Goal: Information Seeking & Learning: Learn about a topic

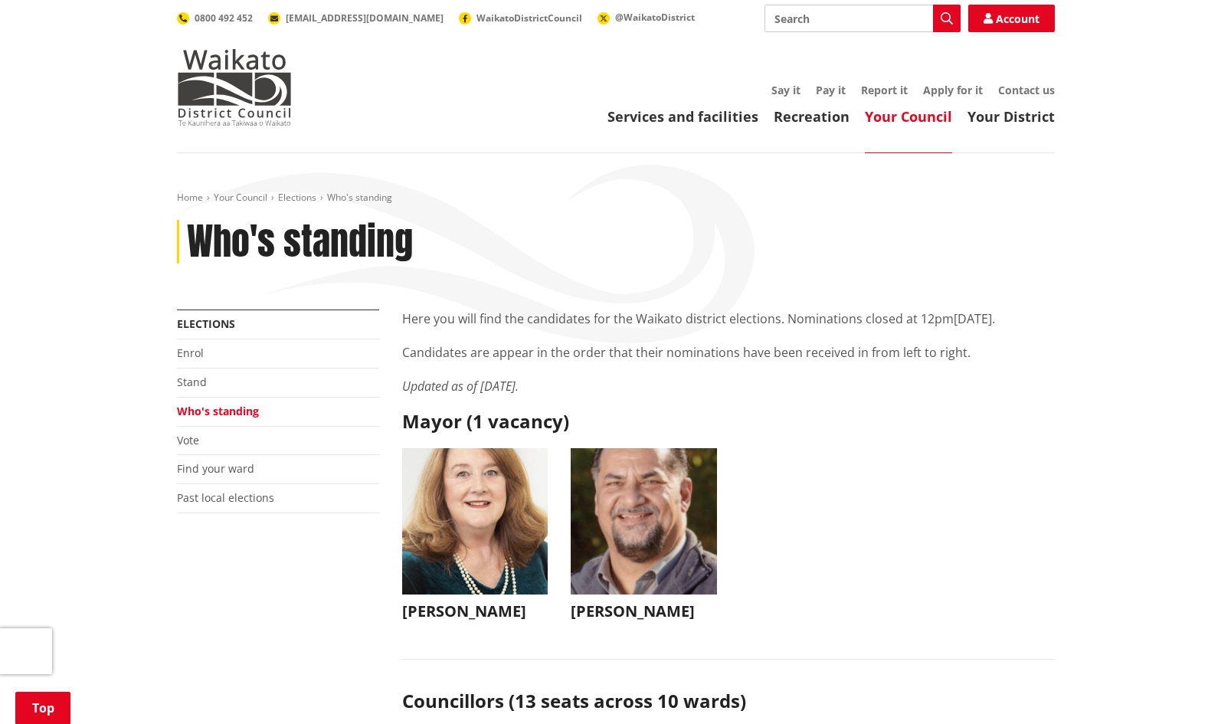
scroll to position [3983, 0]
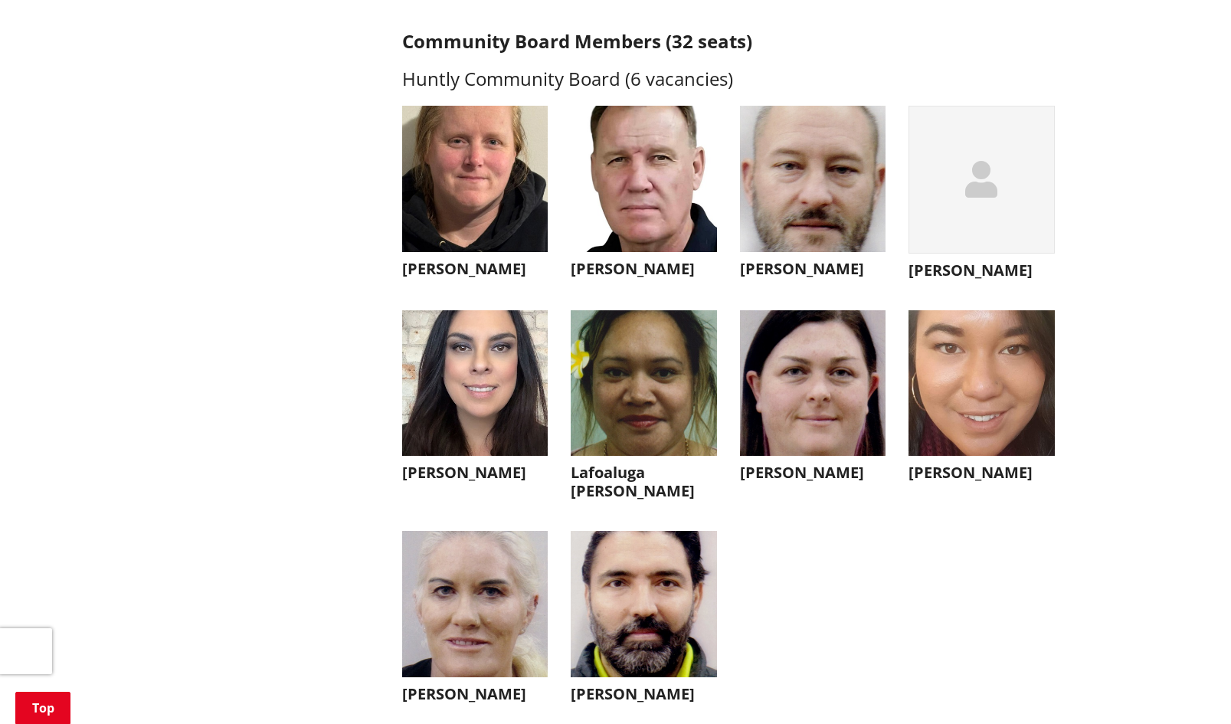
scroll to position [3907, 0]
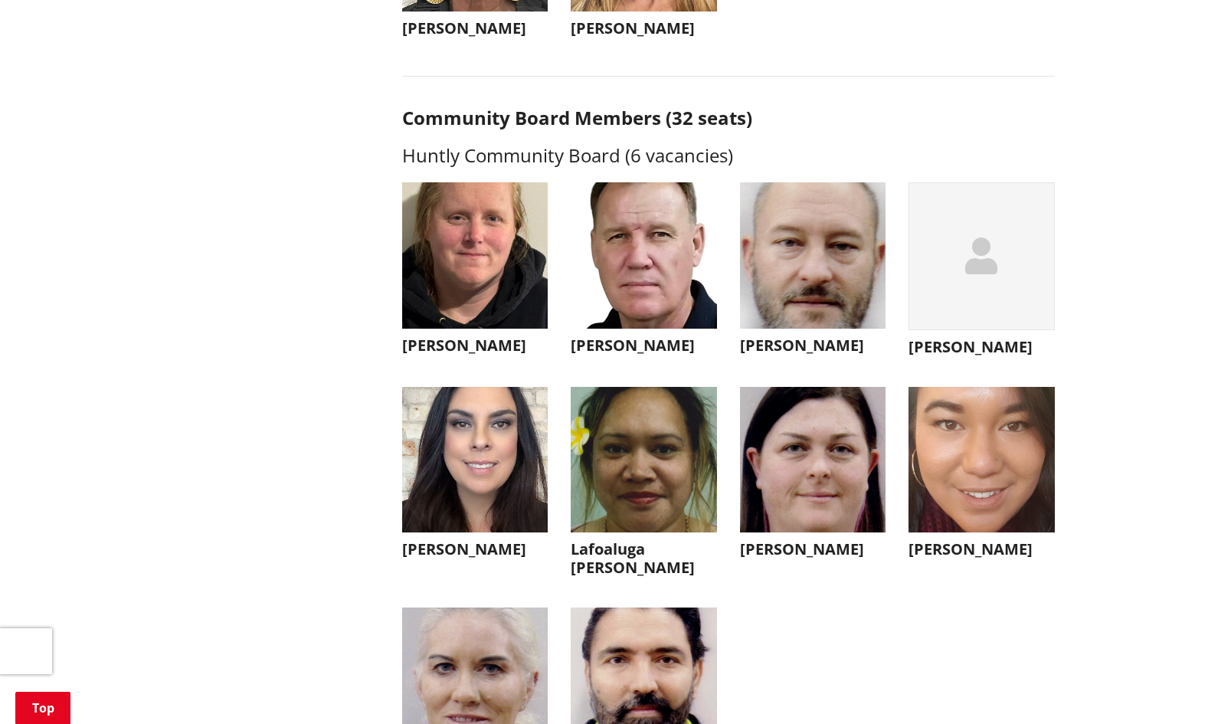
click at [617, 519] on img "button" at bounding box center [644, 460] width 146 height 146
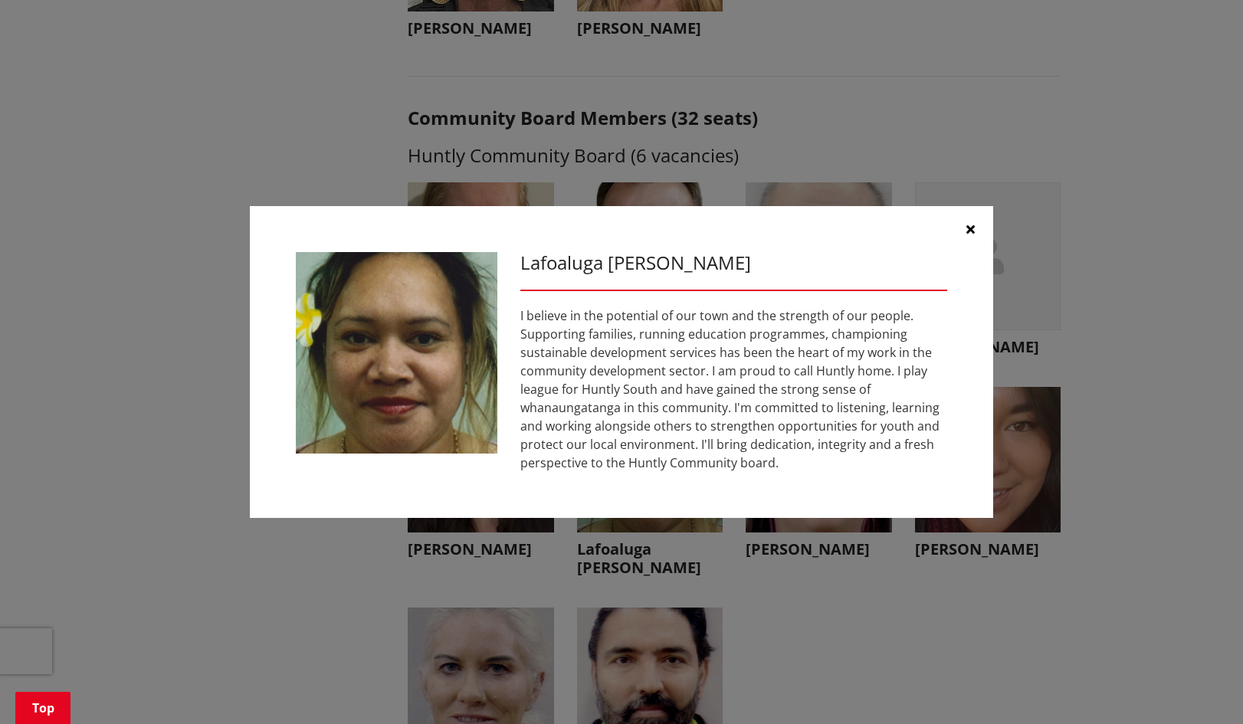
click at [969, 224] on icon "button" at bounding box center [970, 229] width 8 height 12
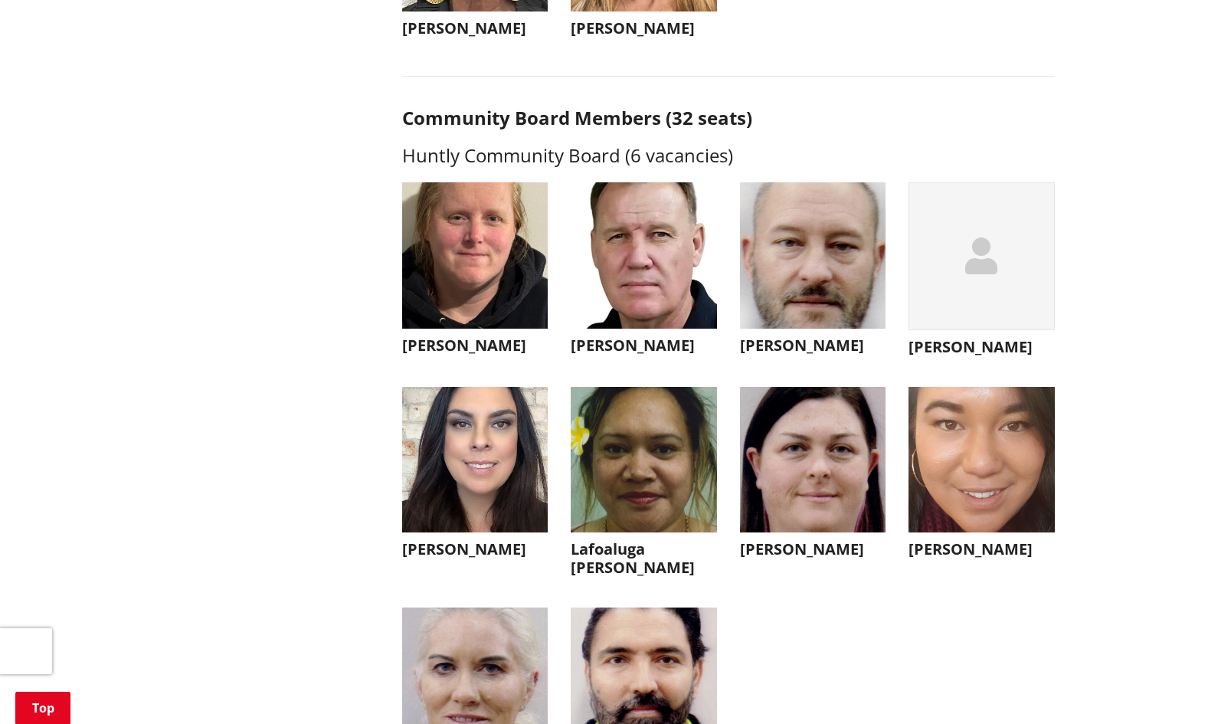
click at [663, 295] on img "button" at bounding box center [644, 255] width 146 height 146
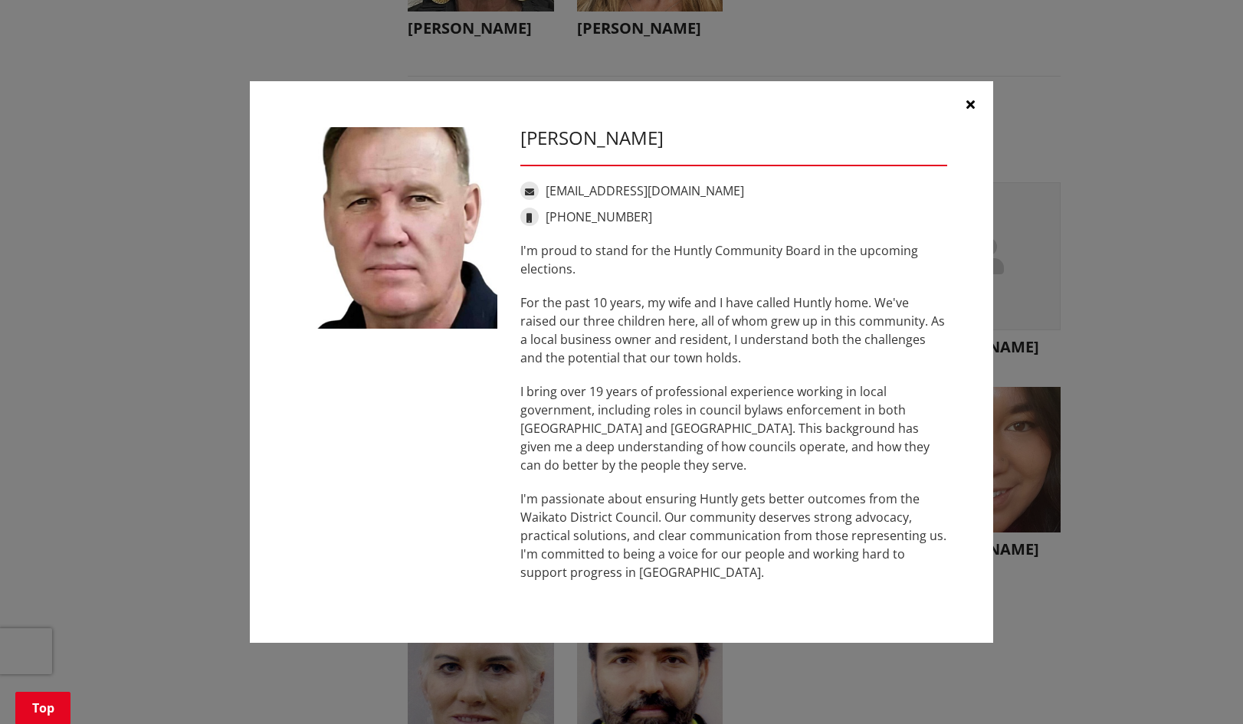
click at [971, 95] on button "button" at bounding box center [970, 104] width 46 height 46
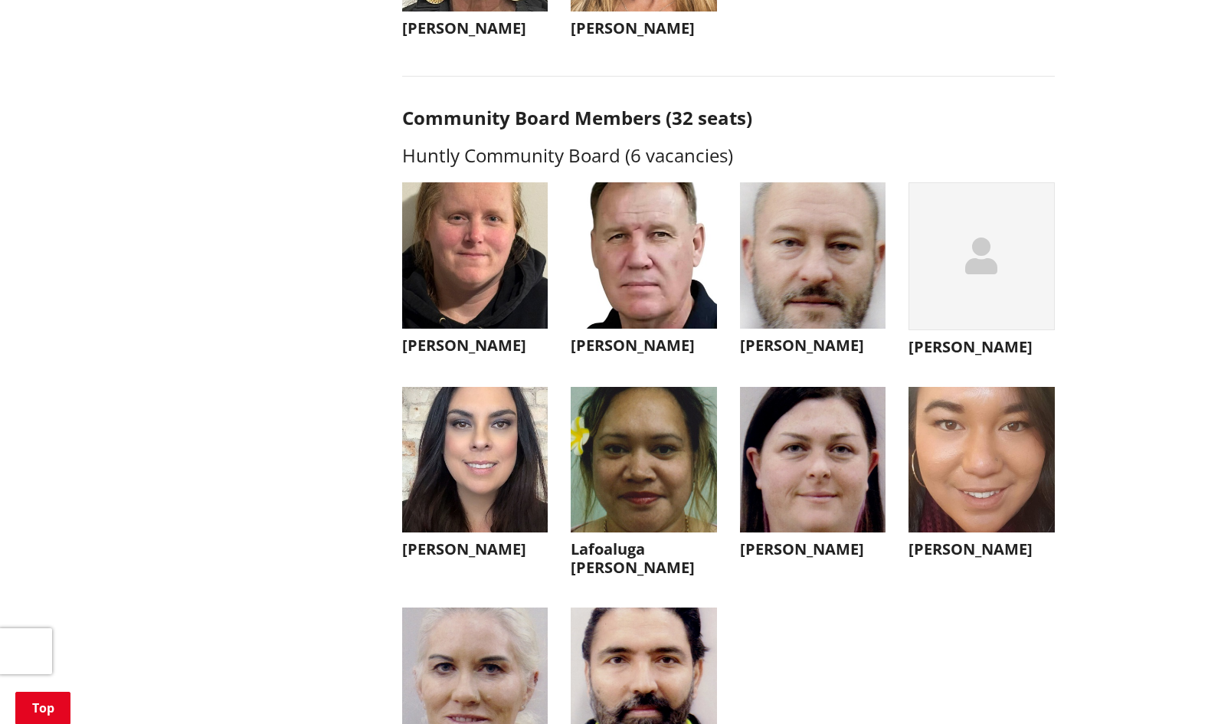
click at [787, 316] on img "button" at bounding box center [813, 255] width 146 height 146
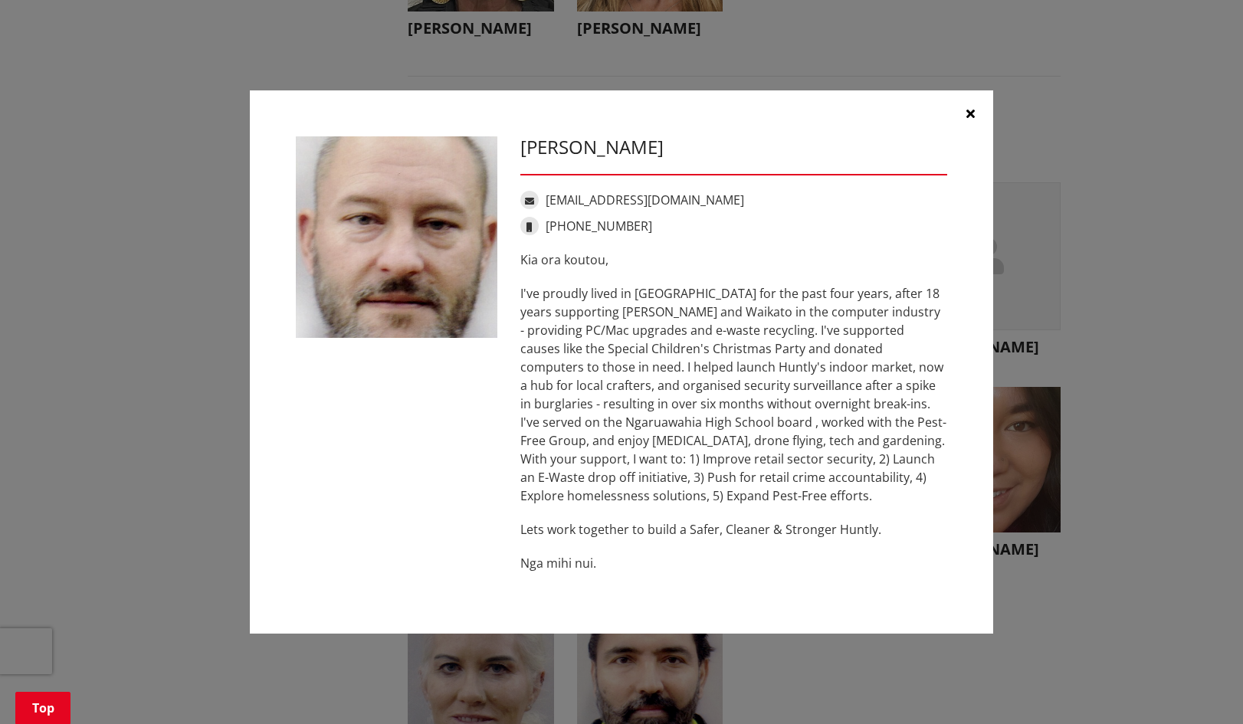
click at [957, 116] on button "button" at bounding box center [970, 113] width 46 height 46
